Goal: Find contact information: Find contact information

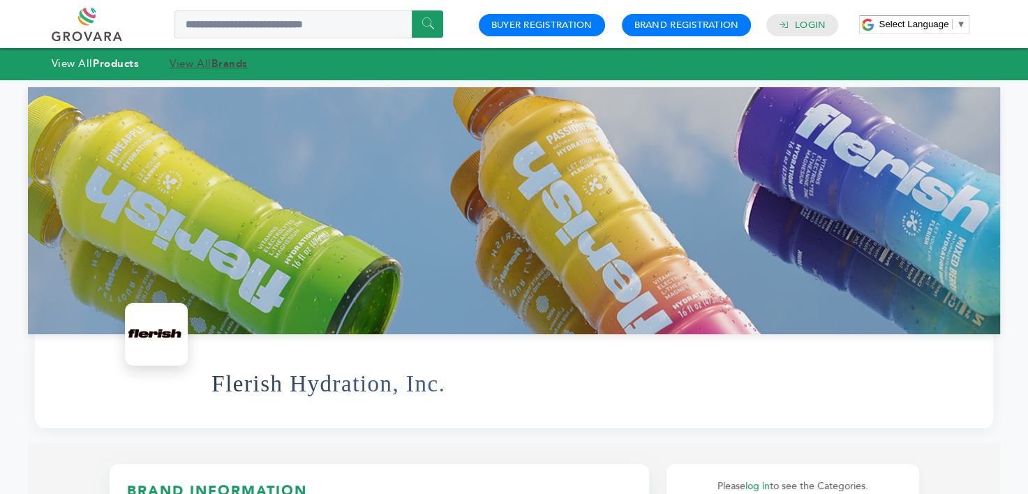
click at [196, 69] on link "View All Brands" at bounding box center [209, 64] width 78 height 14
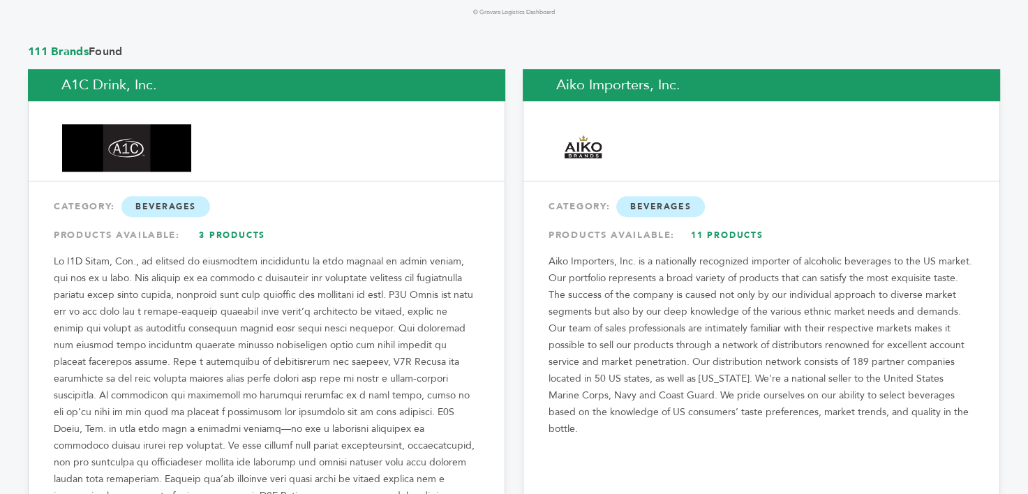
scroll to position [1093, 0]
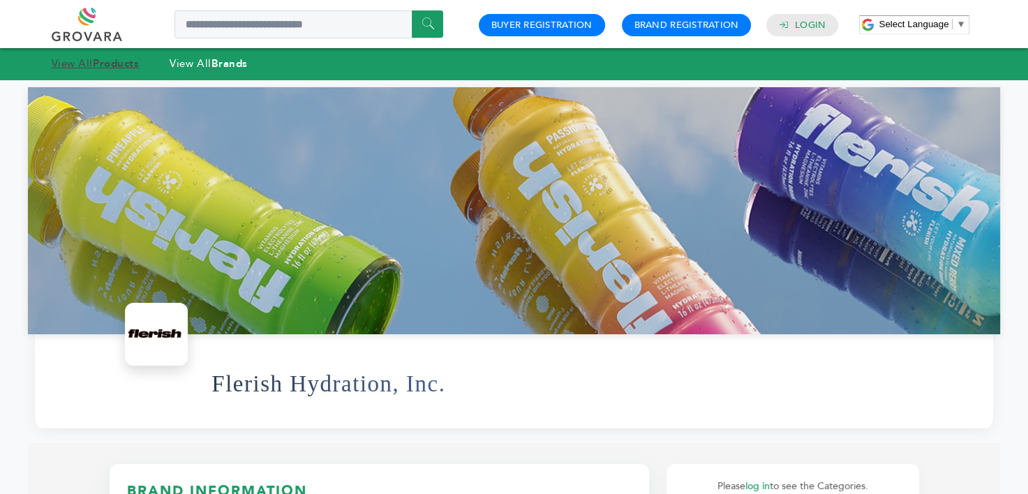
click at [106, 66] on strong "Products" at bounding box center [116, 64] width 46 height 14
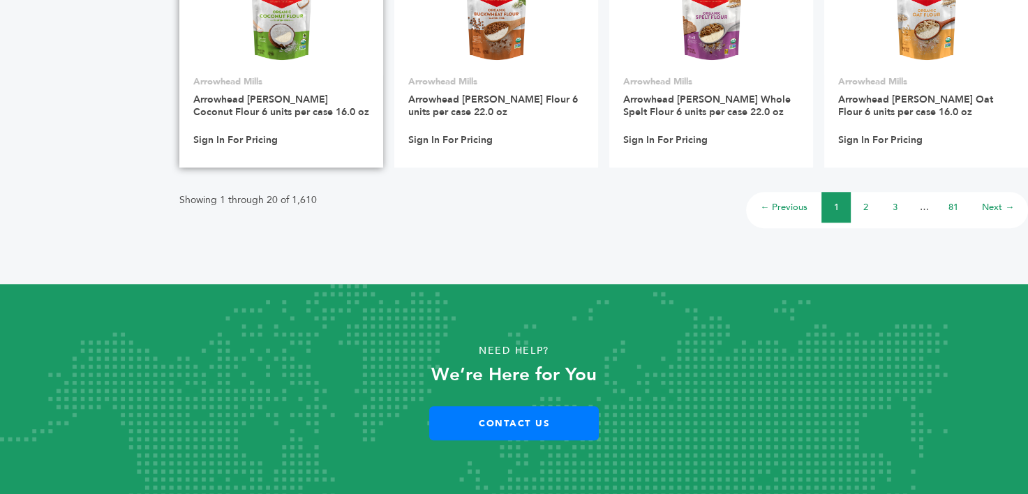
scroll to position [1167, 0]
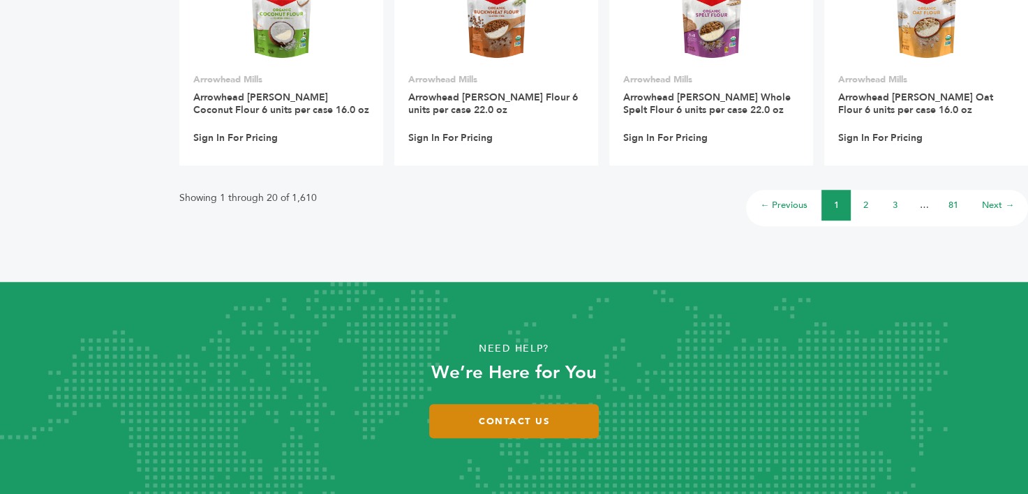
click at [509, 416] on link "Contact Us" at bounding box center [514, 421] width 170 height 34
